Goal: Check status: Check status

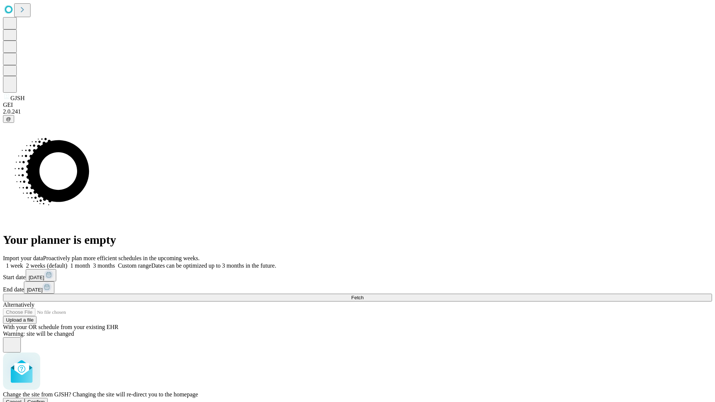
click at [45, 399] on span "Confirm" at bounding box center [37, 402] width 18 height 6
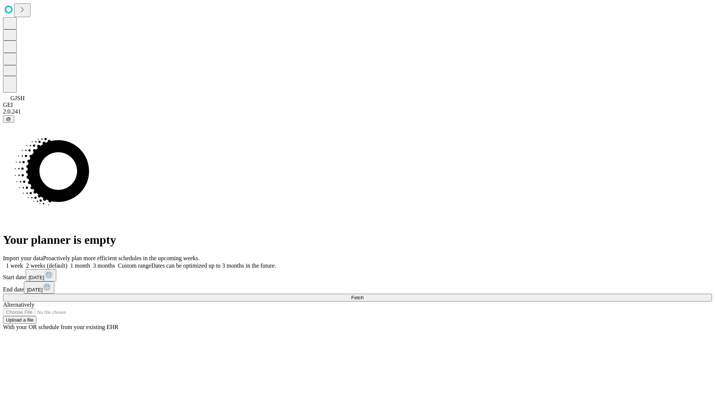
click at [23, 263] on label "1 week" at bounding box center [13, 266] width 20 height 6
click at [364, 295] on span "Fetch" at bounding box center [357, 298] width 12 height 6
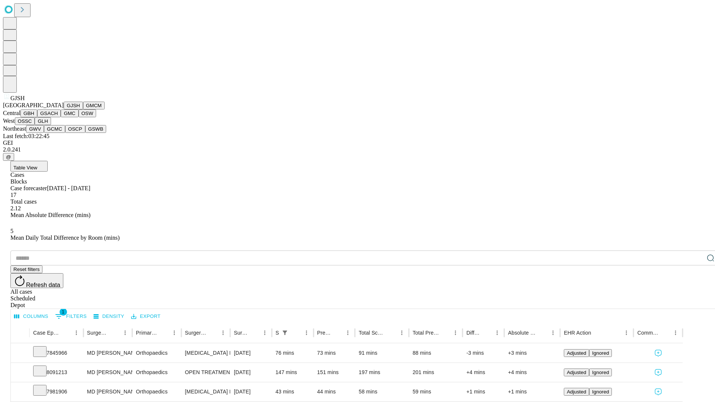
click at [83, 110] on button "GMCM" at bounding box center [94, 106] width 22 height 8
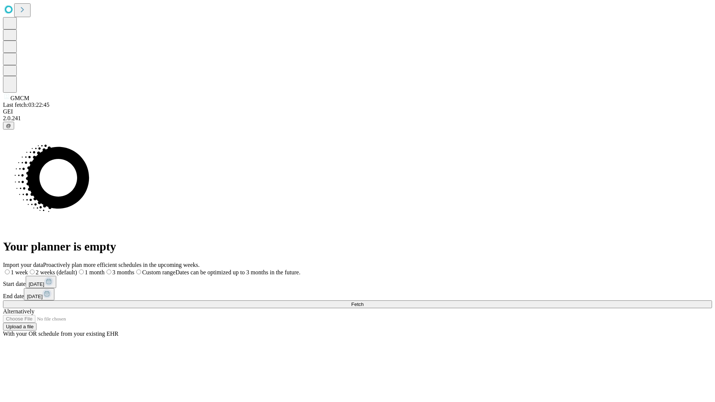
click at [28, 269] on label "1 week" at bounding box center [15, 272] width 25 height 6
click at [364, 302] on span "Fetch" at bounding box center [357, 305] width 12 height 6
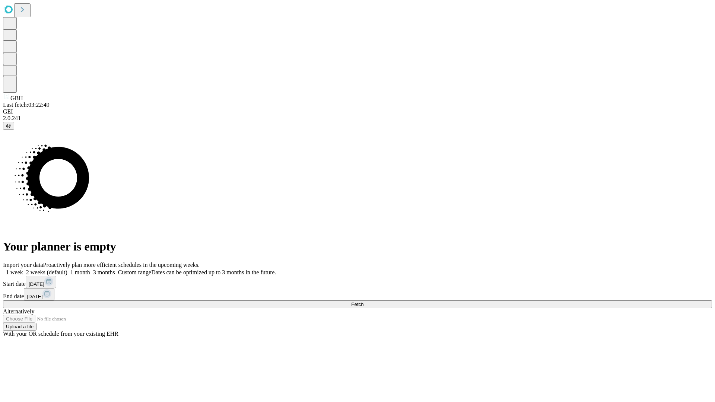
click at [23, 269] on label "1 week" at bounding box center [13, 272] width 20 height 6
click at [364, 302] on span "Fetch" at bounding box center [357, 305] width 12 height 6
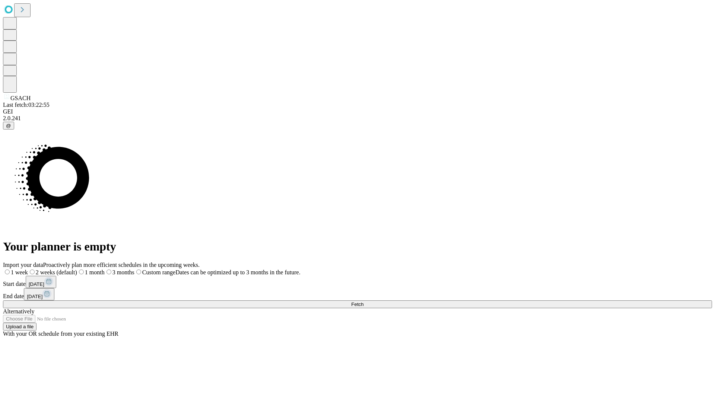
click at [28, 269] on label "1 week" at bounding box center [15, 272] width 25 height 6
click at [364, 302] on span "Fetch" at bounding box center [357, 305] width 12 height 6
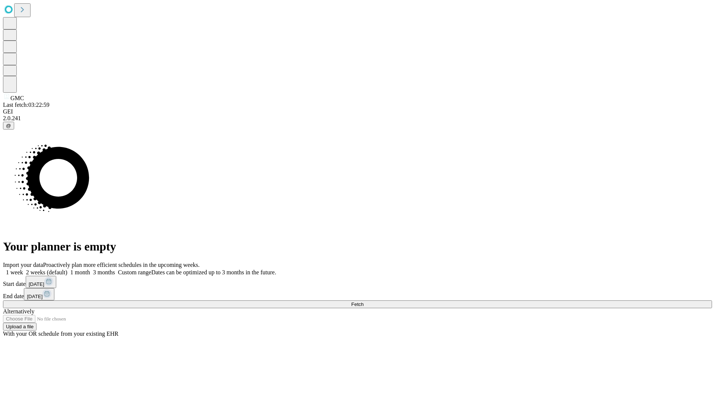
click at [23, 269] on label "1 week" at bounding box center [13, 272] width 20 height 6
click at [364, 302] on span "Fetch" at bounding box center [357, 305] width 12 height 6
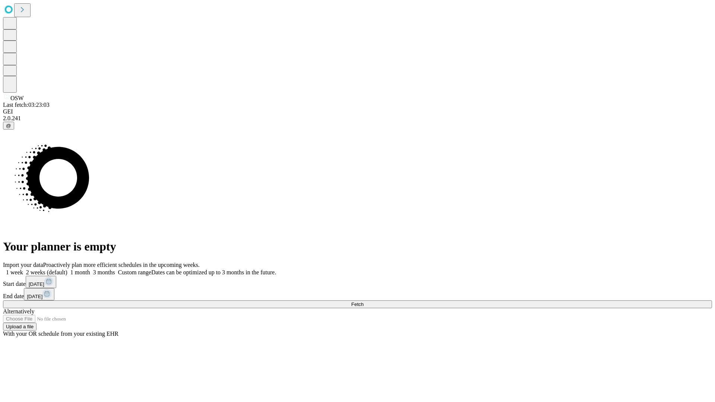
click at [23, 269] on label "1 week" at bounding box center [13, 272] width 20 height 6
click at [364, 302] on span "Fetch" at bounding box center [357, 305] width 12 height 6
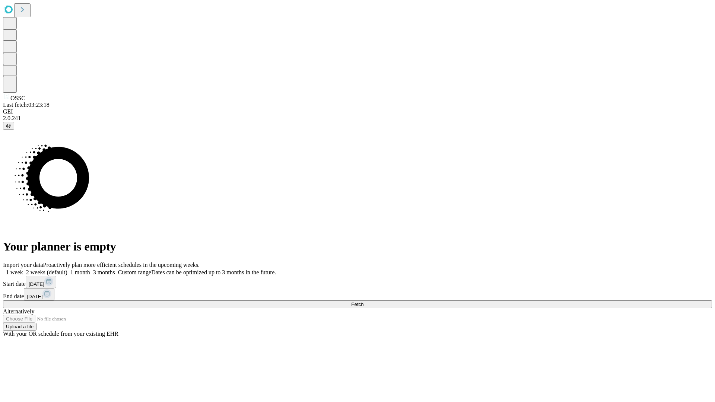
click at [23, 269] on label "1 week" at bounding box center [13, 272] width 20 height 6
click at [364, 302] on span "Fetch" at bounding box center [357, 305] width 12 height 6
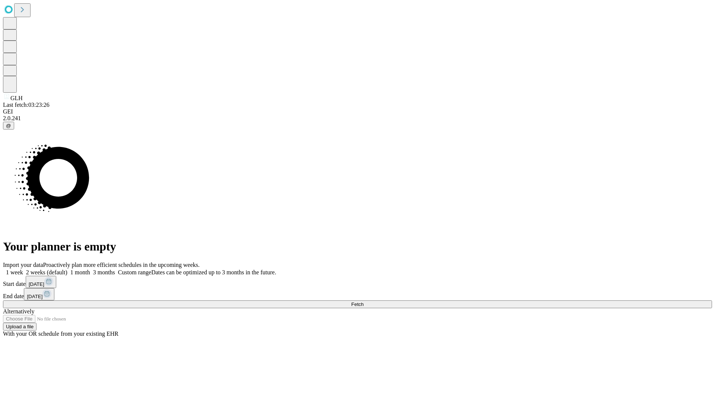
click at [23, 269] on label "1 week" at bounding box center [13, 272] width 20 height 6
click at [364, 302] on span "Fetch" at bounding box center [357, 305] width 12 height 6
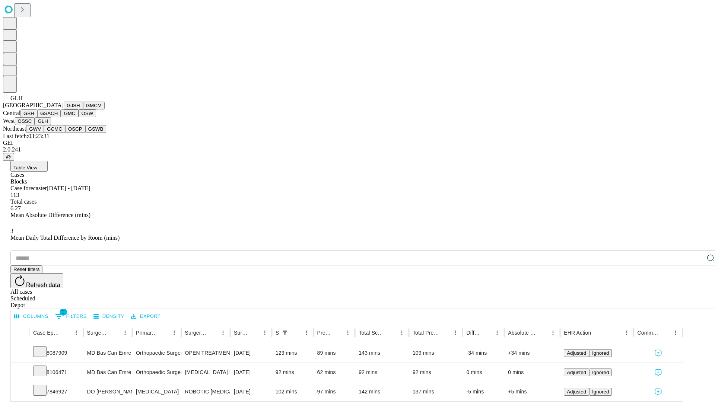
click at [44, 133] on button "GWV" at bounding box center [35, 129] width 18 height 8
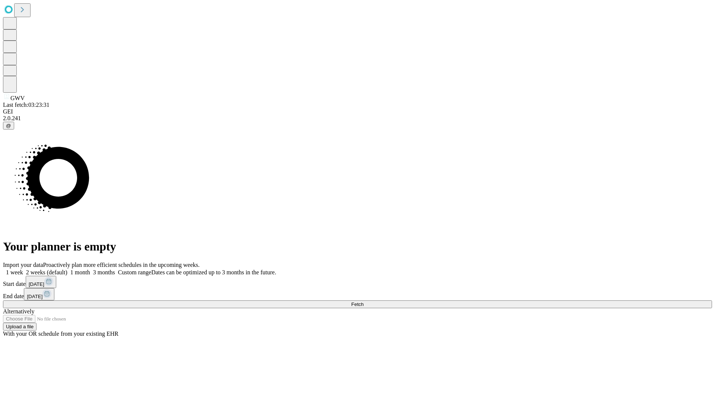
click at [23, 269] on label "1 week" at bounding box center [13, 272] width 20 height 6
click at [364, 302] on span "Fetch" at bounding box center [357, 305] width 12 height 6
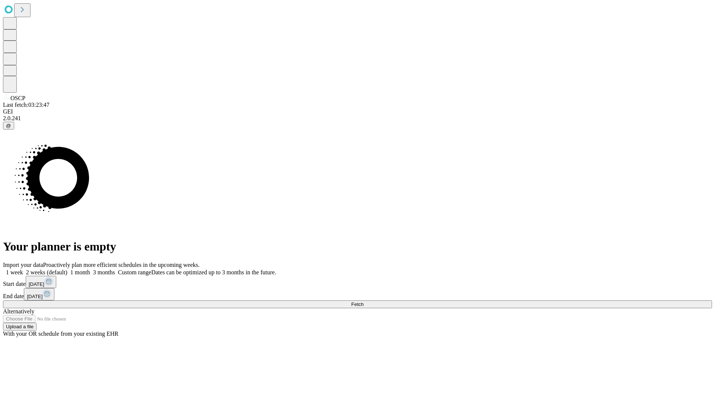
click at [23, 269] on label "1 week" at bounding box center [13, 272] width 20 height 6
click at [364, 302] on span "Fetch" at bounding box center [357, 305] width 12 height 6
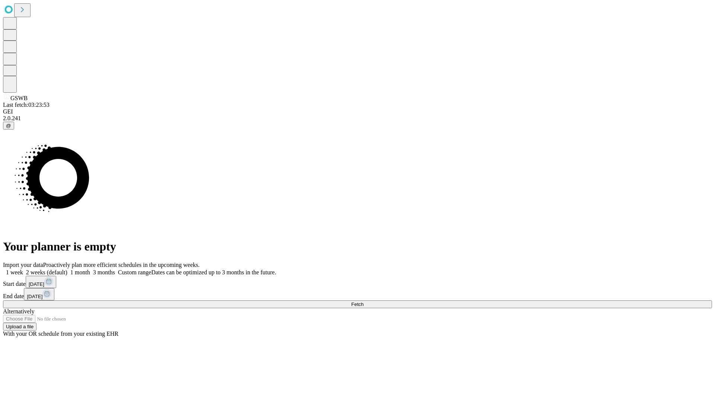
click at [23, 269] on label "1 week" at bounding box center [13, 272] width 20 height 6
click at [364, 302] on span "Fetch" at bounding box center [357, 305] width 12 height 6
